Goal: Task Accomplishment & Management: Complete application form

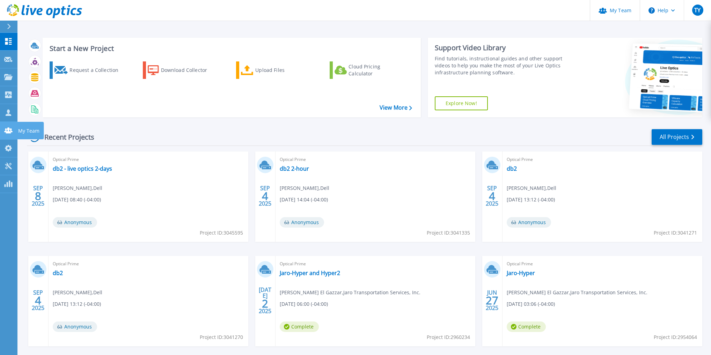
click at [7, 127] on div at bounding box center [8, 130] width 8 height 7
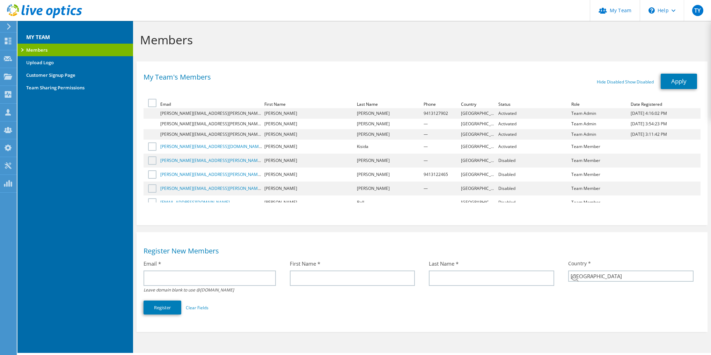
select select "224"
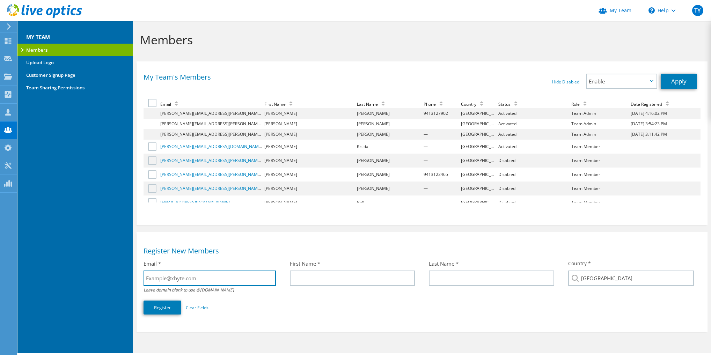
click at [183, 278] on input "text" at bounding box center [210, 278] width 132 height 15
paste input "[EMAIL_ADDRESS][DOMAIN_NAME]"
type input "LJ.Palin@xbyte.com"
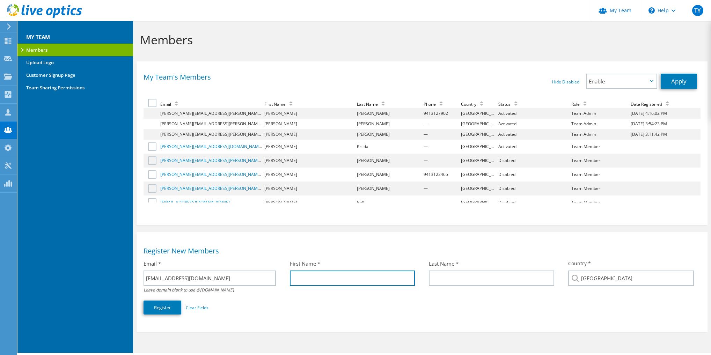
drag, startPoint x: 308, startPoint y: 282, endPoint x: 328, endPoint y: 281, distance: 19.6
click at [309, 282] on input "text" at bounding box center [352, 278] width 125 height 15
type input "LJ"
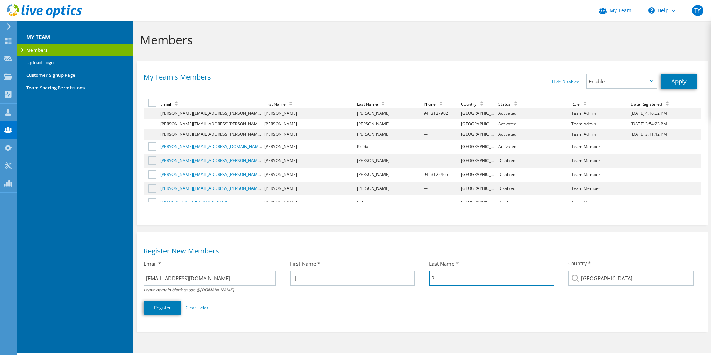
type input "P"
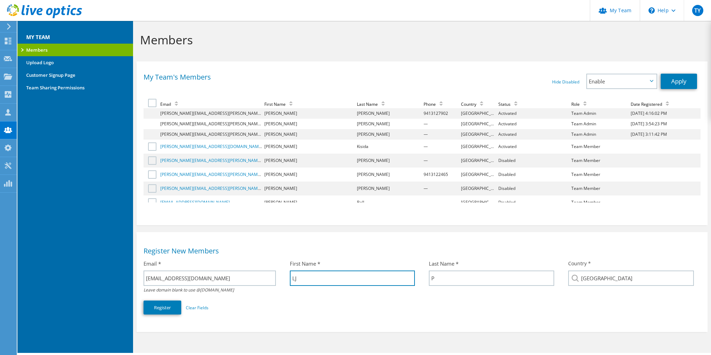
click at [340, 281] on input "LJ" at bounding box center [352, 278] width 125 height 15
type input "LJ"
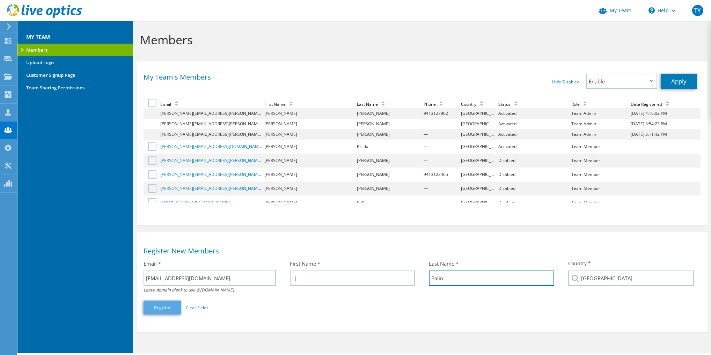
type input "Palin"
click at [155, 309] on button "Register" at bounding box center [163, 308] width 38 height 14
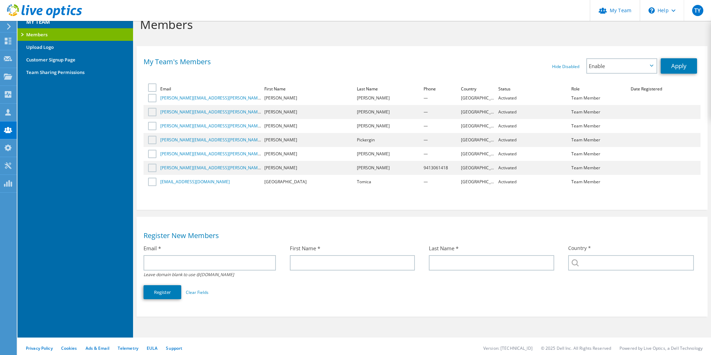
scroll to position [19, 0]
